Goal: Find specific page/section: Find specific page/section

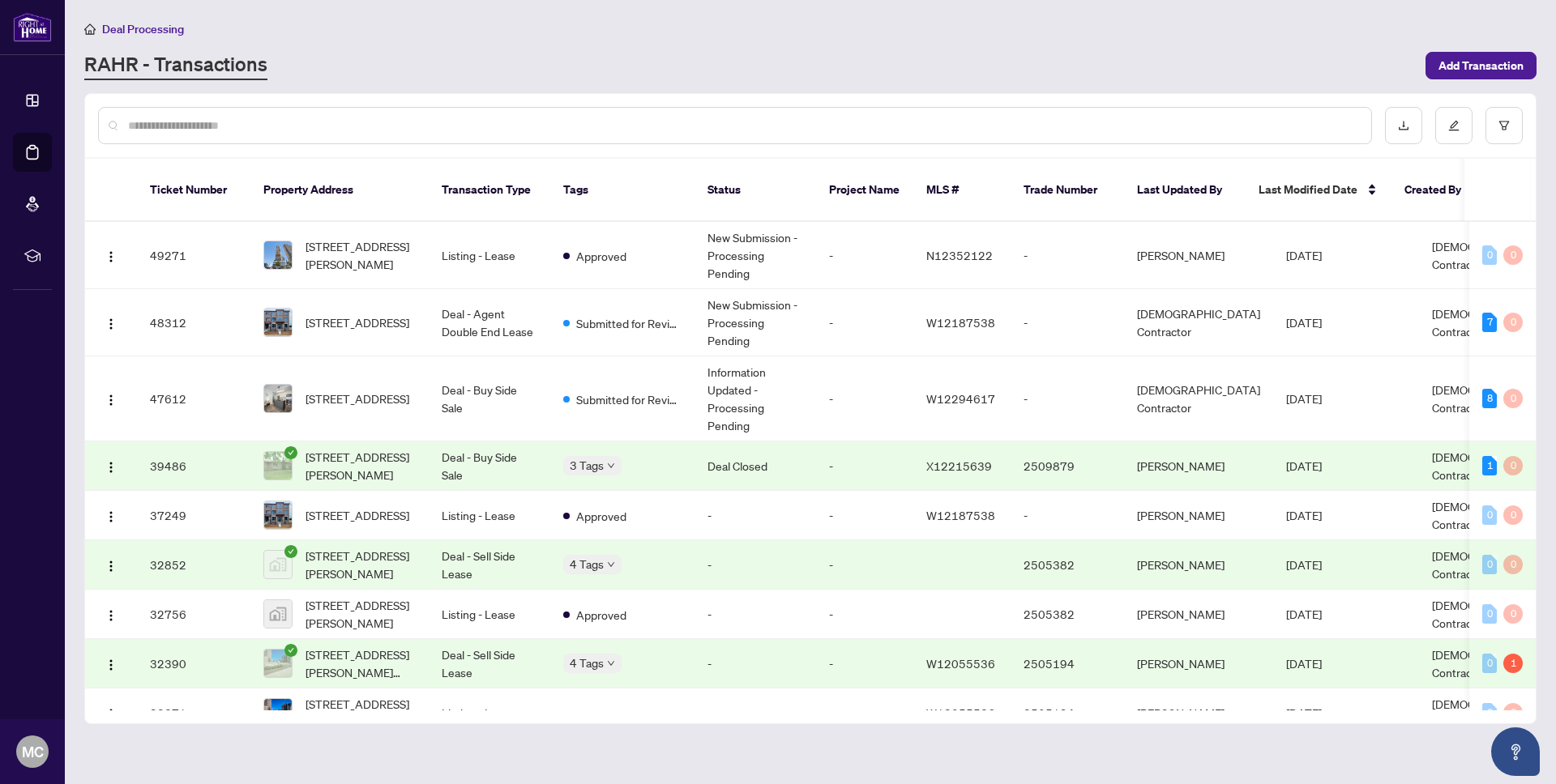
scroll to position [6, 0]
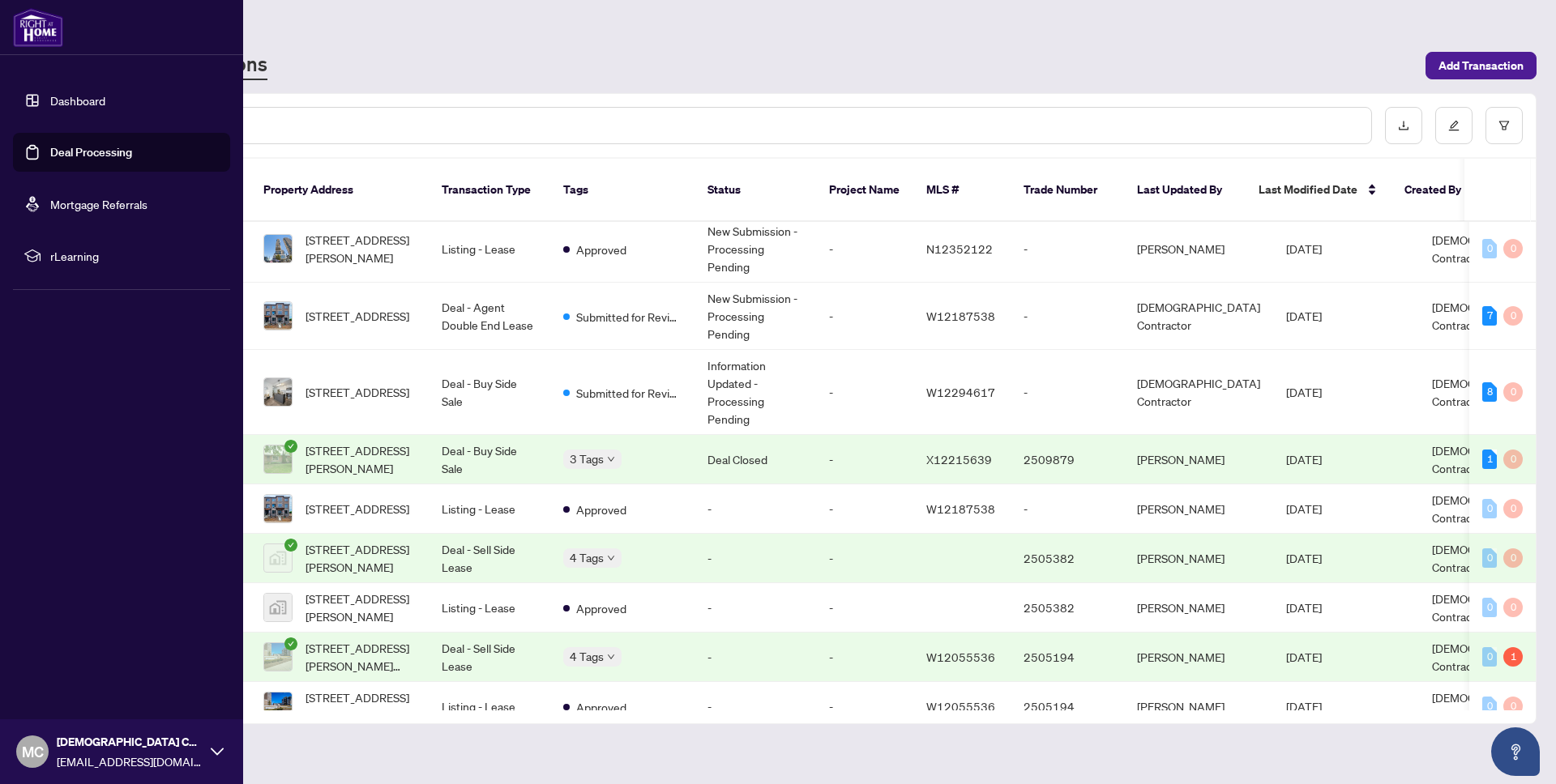
click at [77, 99] on link "Dashboard" at bounding box center [77, 100] width 55 height 15
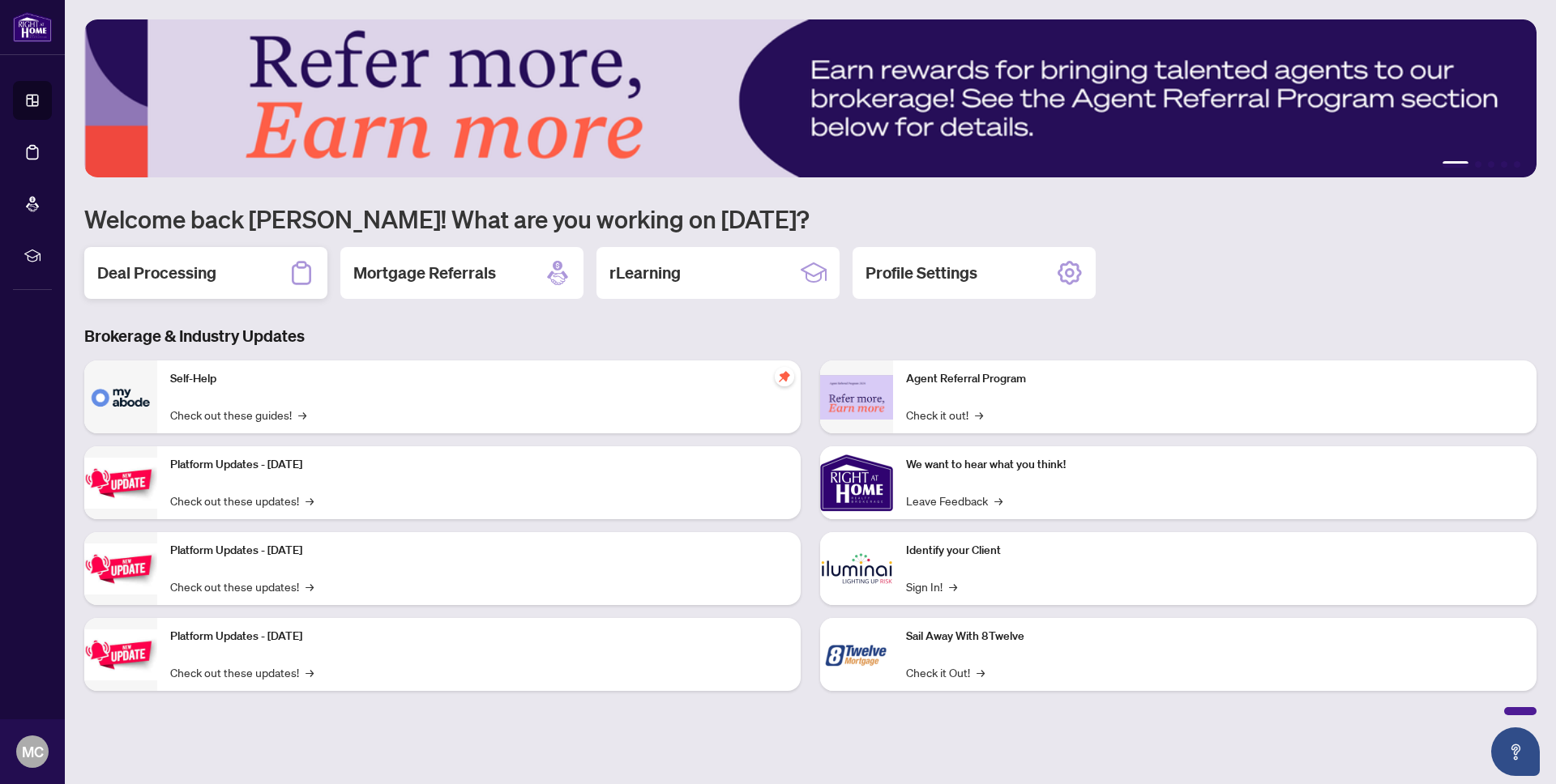
click at [184, 279] on h2 "Deal Processing" at bounding box center [156, 273] width 119 height 23
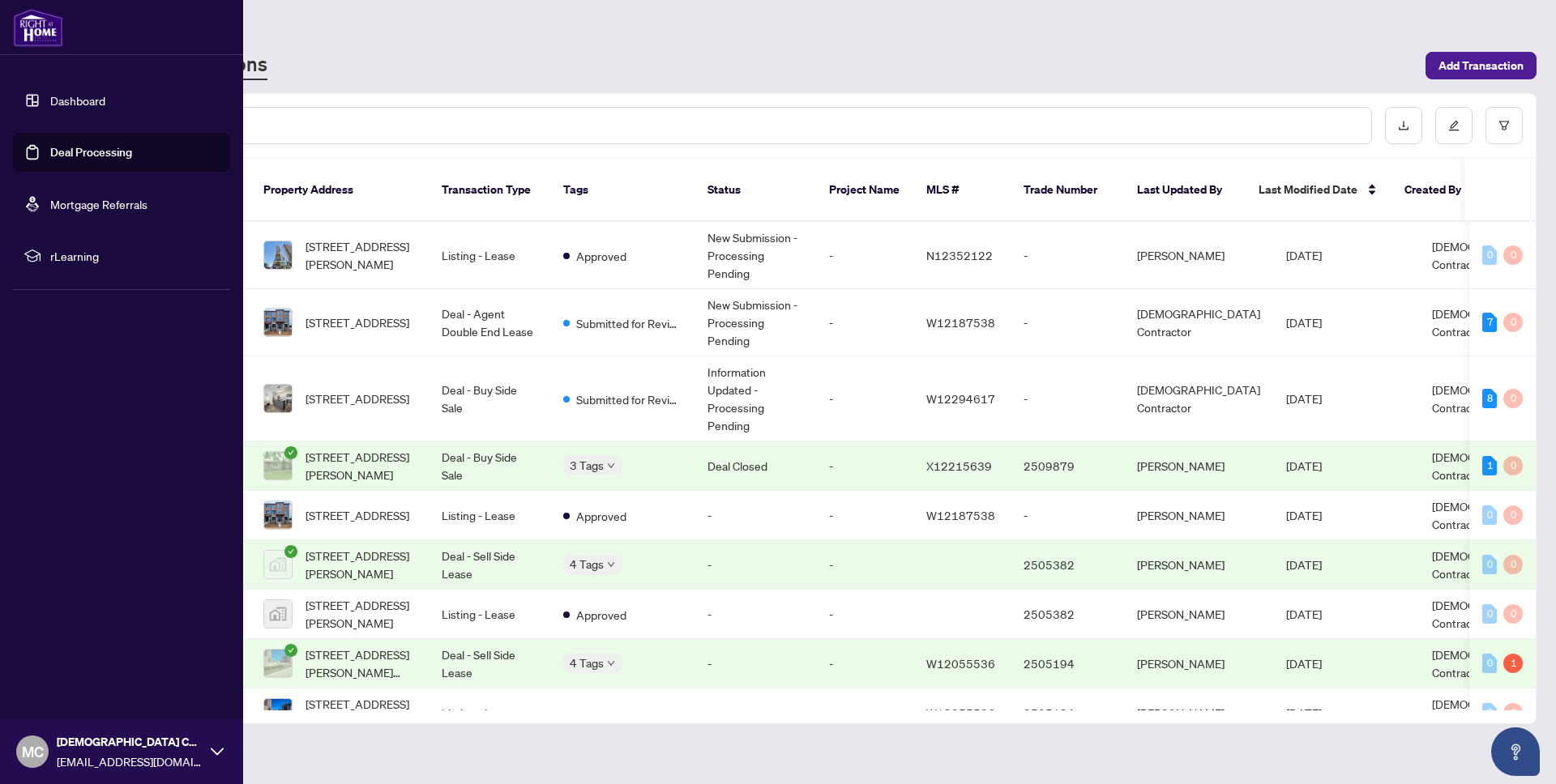
click at [69, 95] on link "Dashboard" at bounding box center [77, 100] width 55 height 15
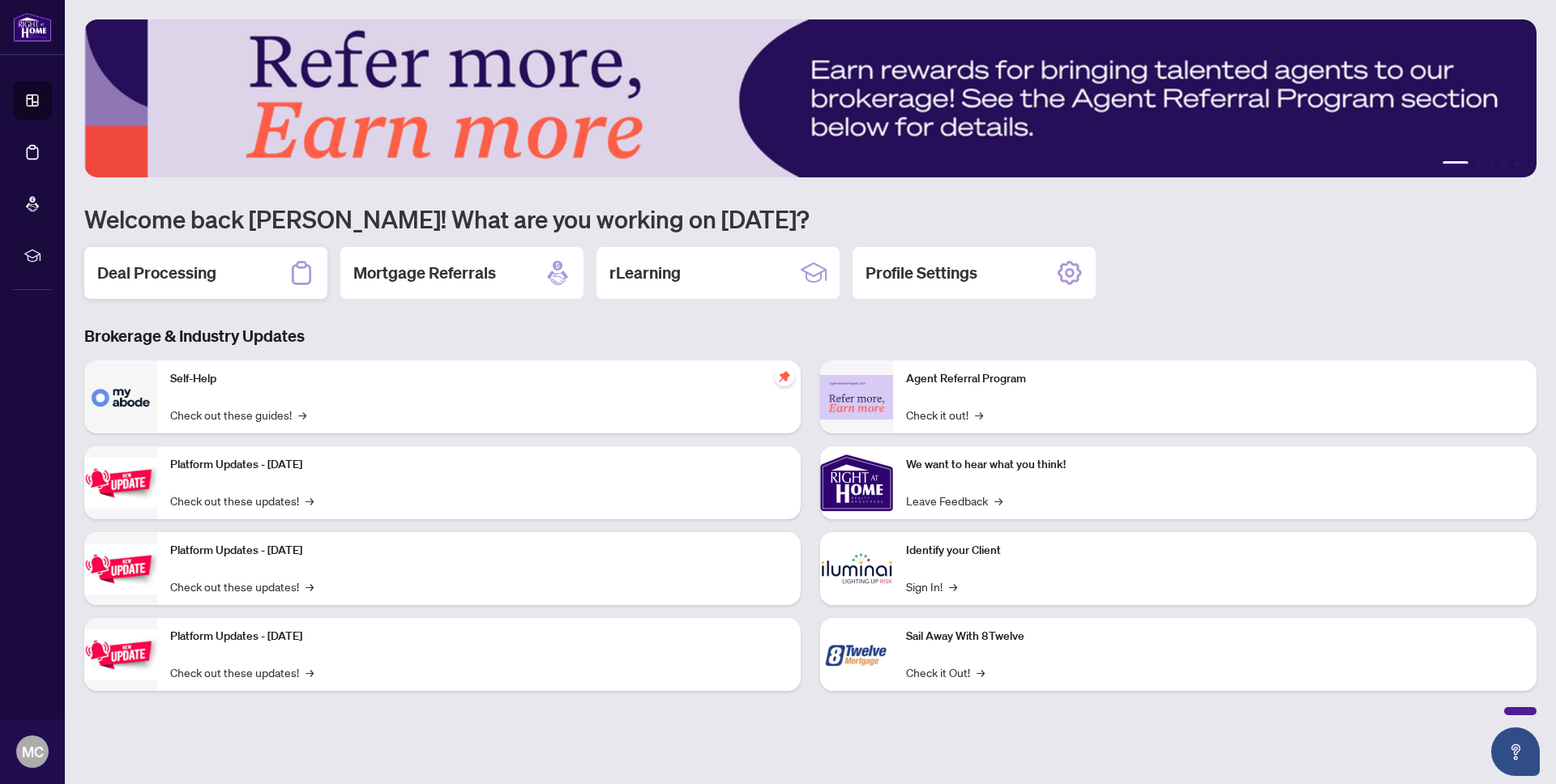
click at [110, 247] on div "Deal Processing" at bounding box center [206, 272] width 243 height 52
